Goal: Check status: Check status

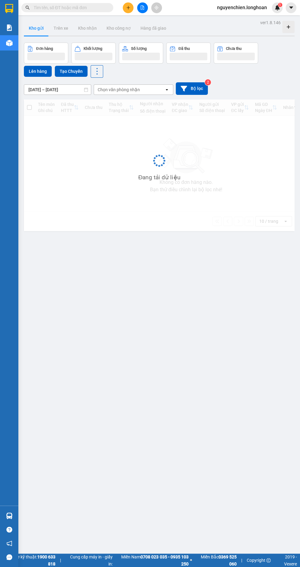
click at [65, 9] on input "text" at bounding box center [70, 7] width 72 height 7
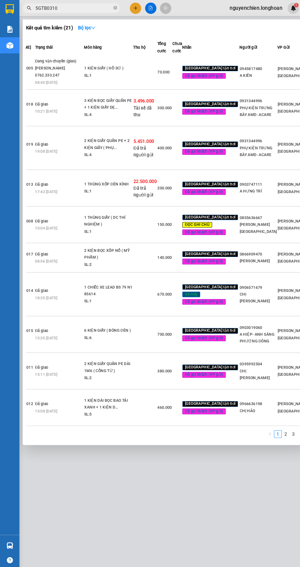
scroll to position [28, 26]
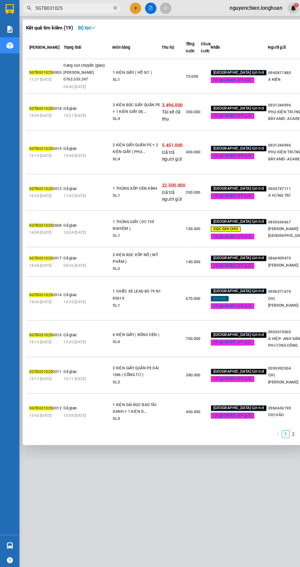
click at [47, 10] on input "SGTB031025" at bounding box center [70, 7] width 72 height 7
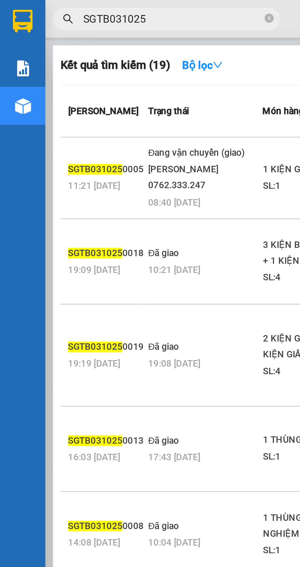
click at [48, 5] on input "SGTB031025" at bounding box center [70, 7] width 72 height 7
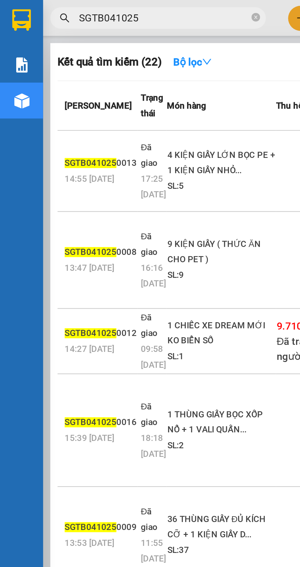
scroll to position [0, 1]
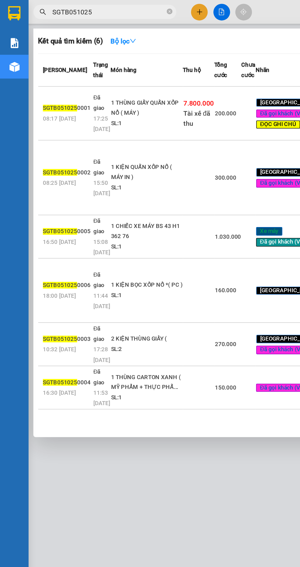
click at [49, 7] on input "SGTB051025" at bounding box center [70, 7] width 72 height 7
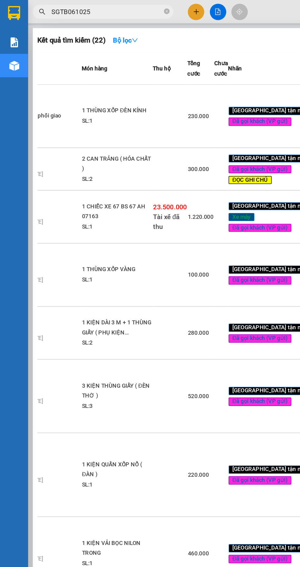
scroll to position [0, 54]
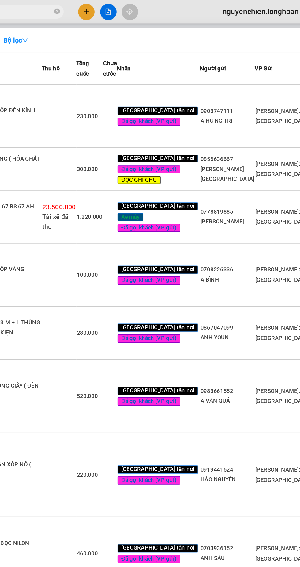
type input "SGTB061025"
